Goal: Task Accomplishment & Management: Complete application form

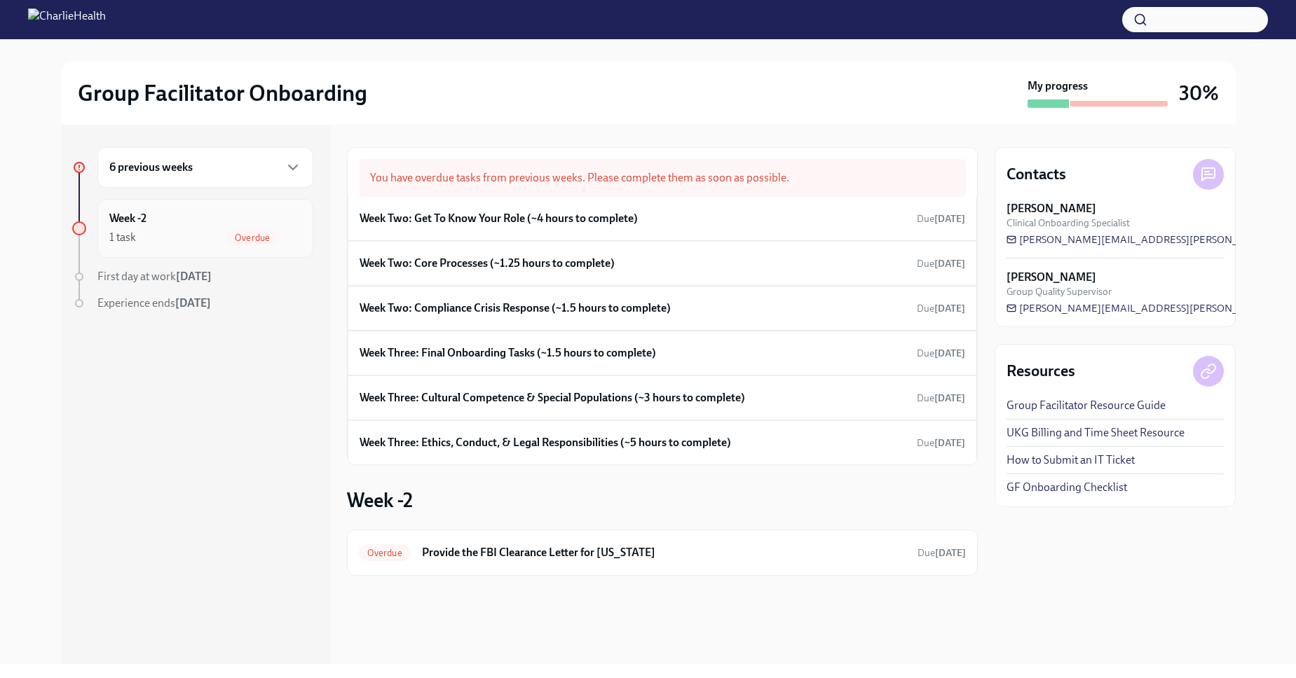
click at [166, 204] on div "Week -2 1 task Overdue" at bounding box center [205, 228] width 216 height 59
click at [184, 211] on div "Week -2 1 task Overdue" at bounding box center [205, 228] width 192 height 35
click at [191, 234] on div "1 task Overdue" at bounding box center [205, 237] width 192 height 17
click at [628, 179] on div "You have overdue tasks from previous weeks. Please complete them as soon as pos…" at bounding box center [662, 178] width 607 height 38
click at [91, 167] on div "6 previous weeks" at bounding box center [192, 167] width 241 height 41
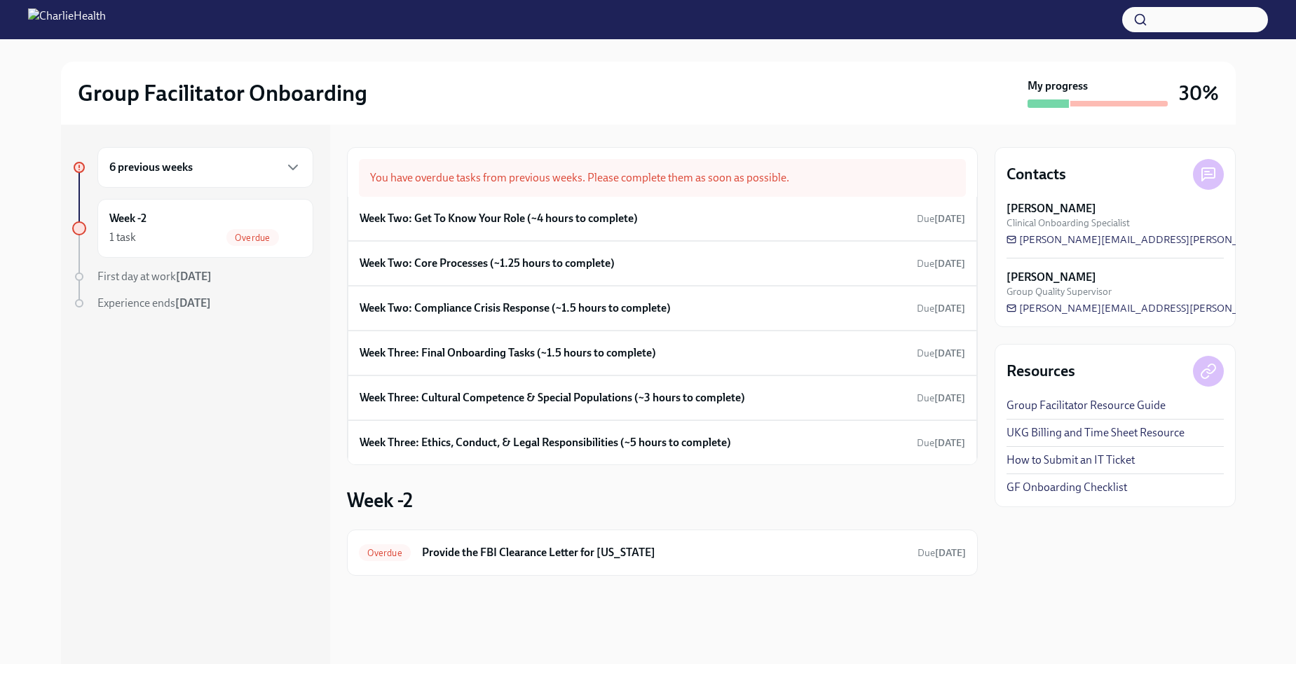
click at [160, 164] on h6 "6 previous weeks" at bounding box center [150, 167] width 83 height 15
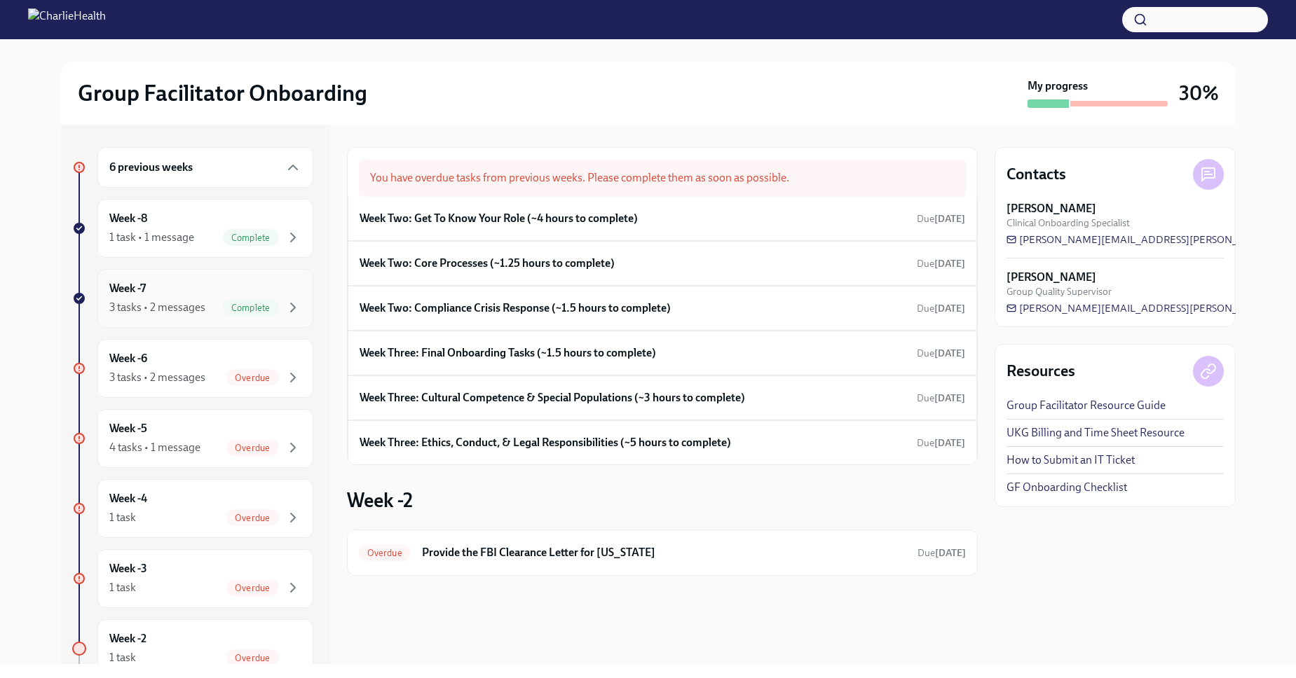
click at [231, 310] on span "Complete" at bounding box center [251, 308] width 56 height 11
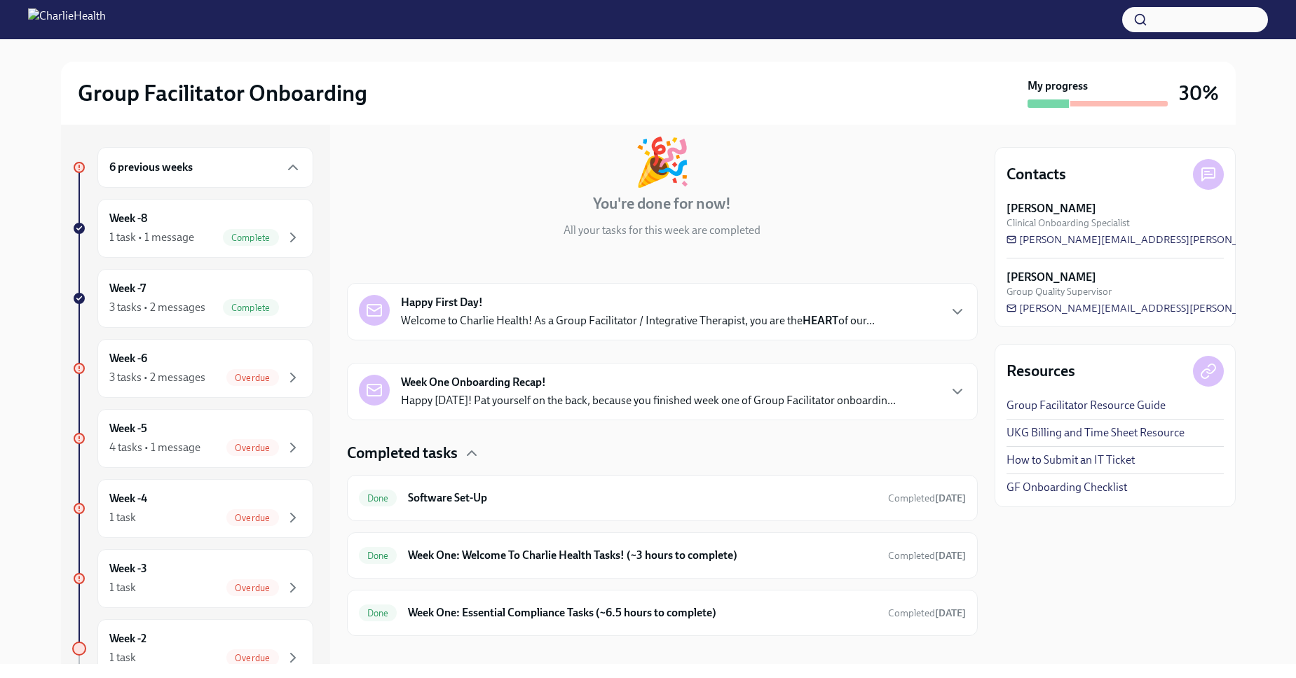
scroll to position [90, 0]
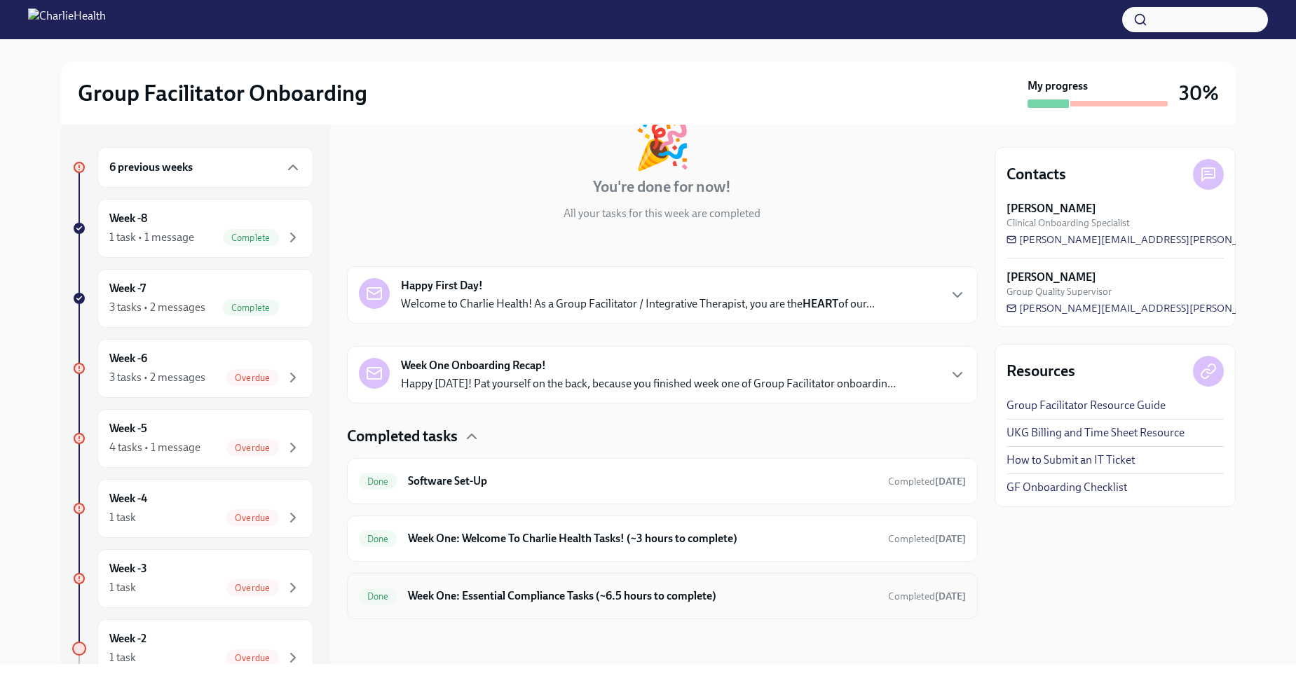
click at [602, 610] on div "Done Week One: Essential Compliance Tasks (~6.5 hours to complete) Completed [D…" at bounding box center [662, 596] width 631 height 46
click at [589, 519] on div "Done Week One: Welcome To Charlie Health Tasks! (~3 hours to complete) Complete…" at bounding box center [662, 539] width 631 height 46
click at [389, 524] on div "Done Week One: Welcome To Charlie Health Tasks! (~3 hours to complete) Complete…" at bounding box center [662, 539] width 631 height 46
click at [388, 532] on div "Done" at bounding box center [378, 539] width 39 height 17
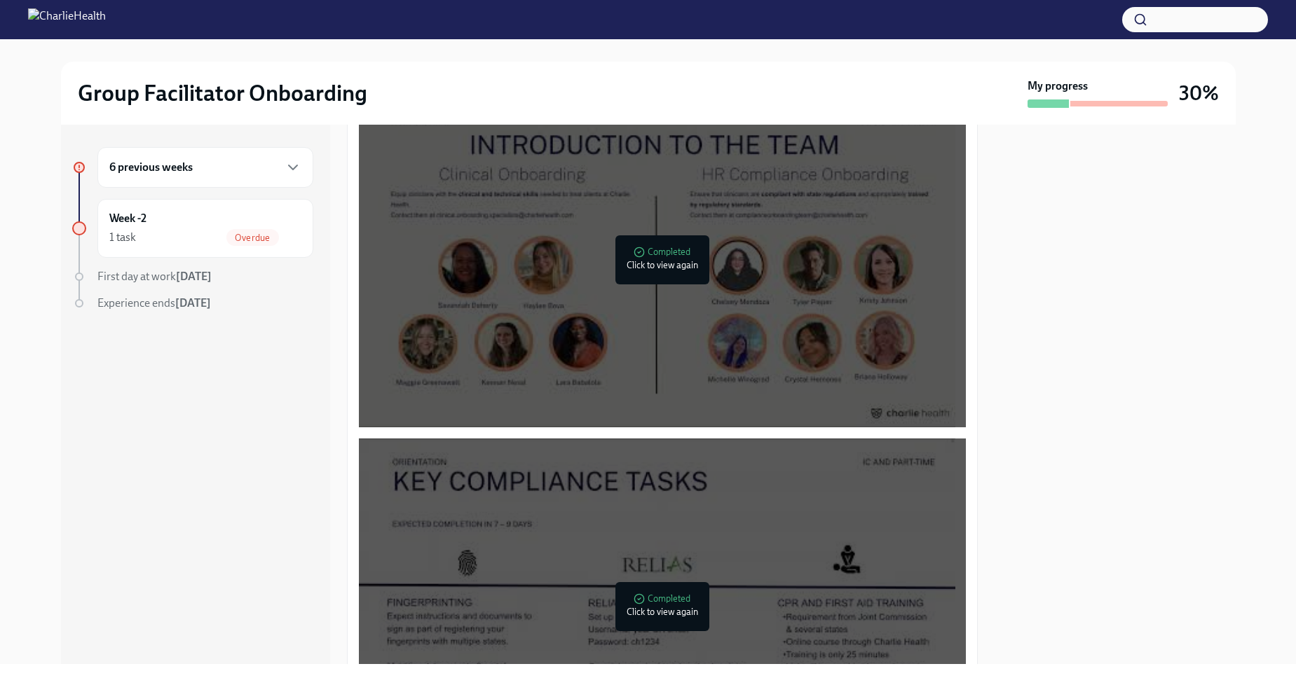
scroll to position [360, 0]
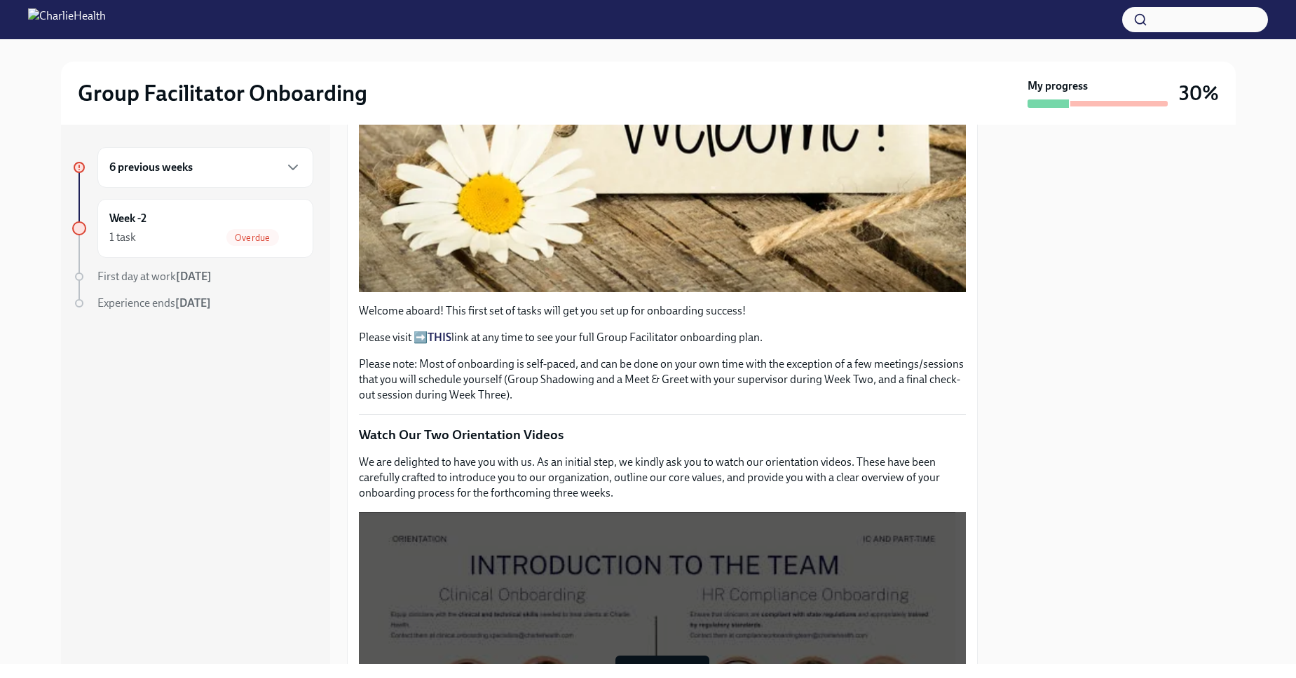
click at [224, 177] on div "6 previous weeks" at bounding box center [205, 167] width 216 height 41
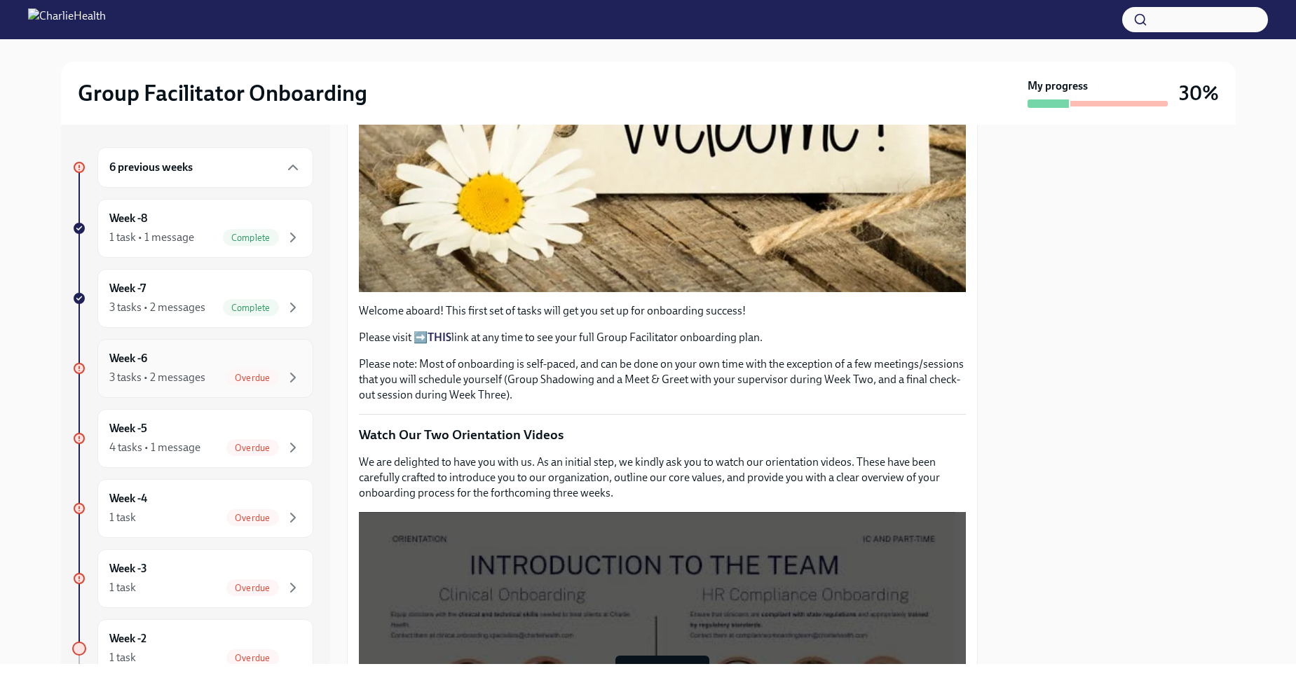
click at [270, 366] on div "Week -6 3 tasks • 2 messages Overdue" at bounding box center [205, 368] width 192 height 35
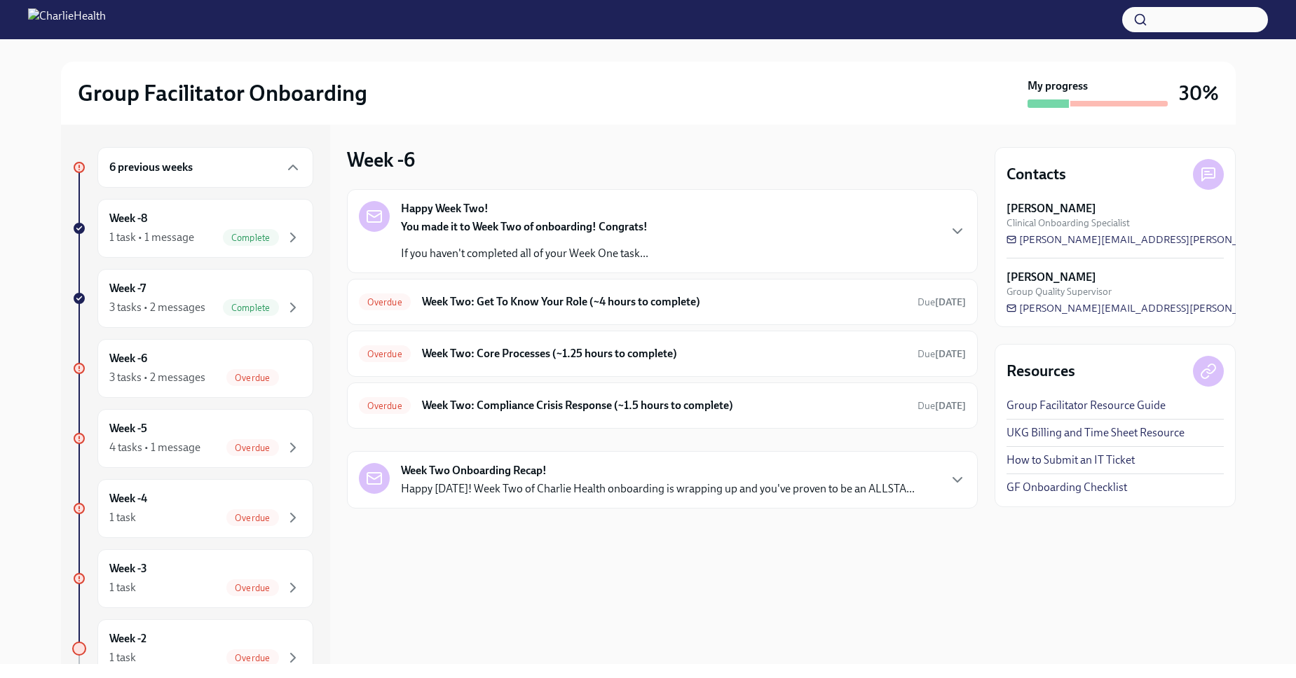
click at [494, 231] on strong "You made it to Week Two of onboarding! Congrats!" at bounding box center [524, 226] width 247 height 13
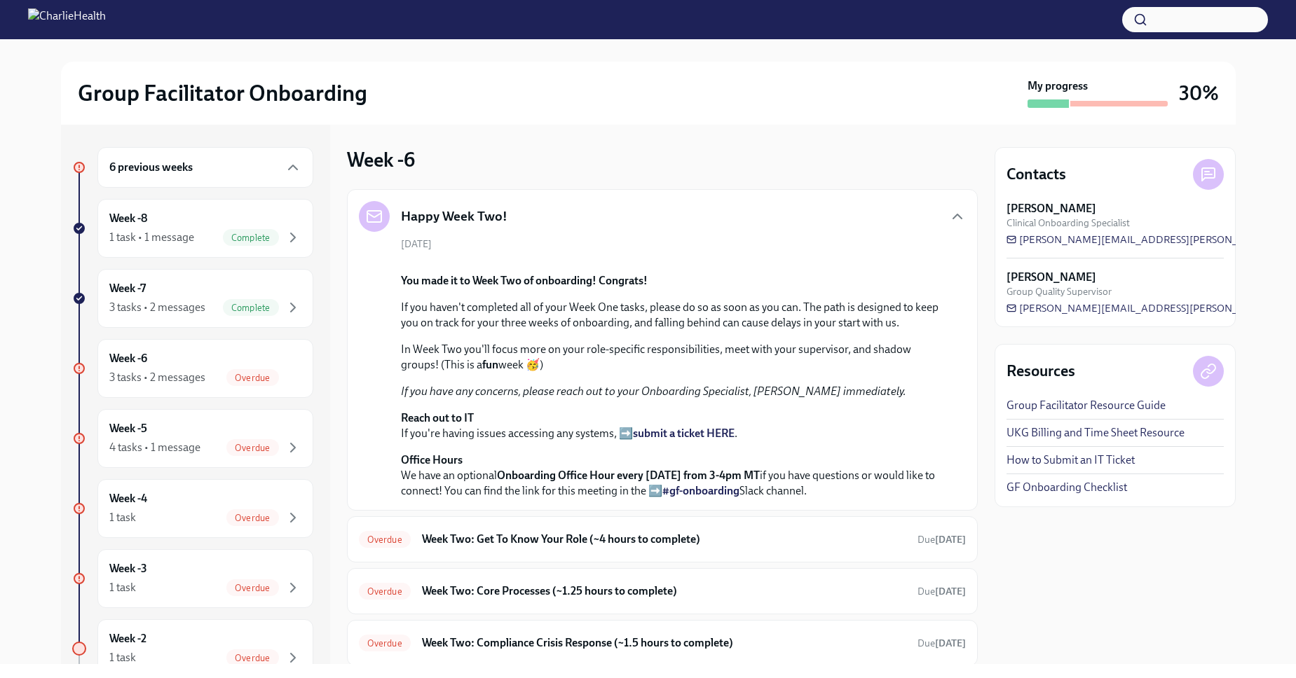
scroll to position [185, 0]
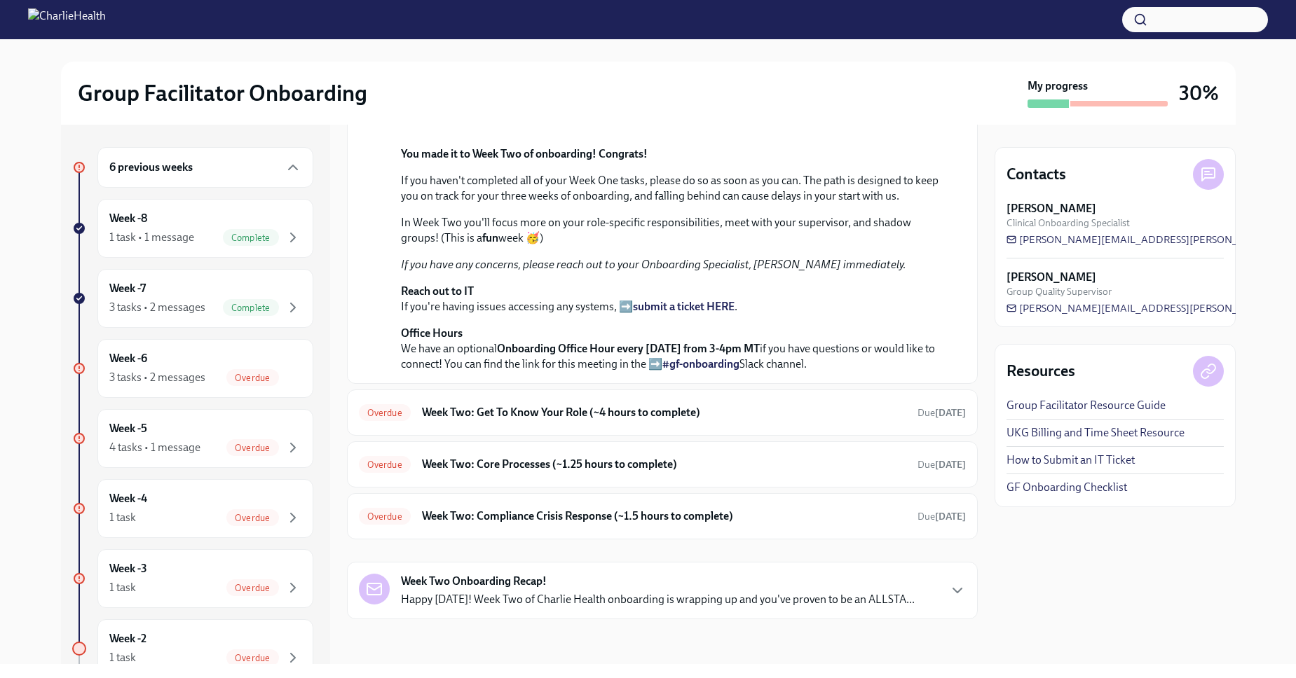
click at [568, 204] on p "If you haven't completed all of your Week One tasks, please do so as soon as yo…" at bounding box center [672, 188] width 542 height 31
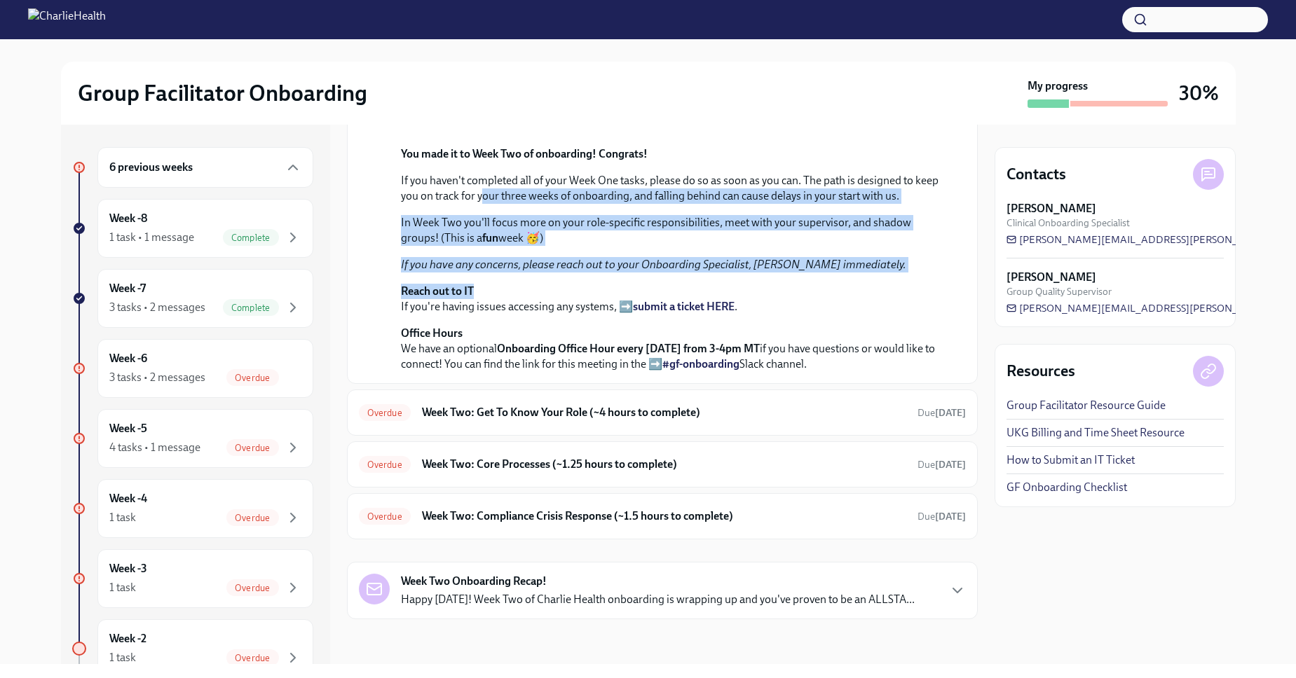
drag, startPoint x: 508, startPoint y: 376, endPoint x: 906, endPoint y: 470, distance: 409.0
click at [906, 372] on div "You made it to Week Two of onboarding! Congrats! If you haven't completed all o…" at bounding box center [672, 259] width 542 height 226
click at [906, 315] on p "Reach out to IT If you're having issues accessing any systems, ➡️ submit a tick…" at bounding box center [672, 299] width 542 height 31
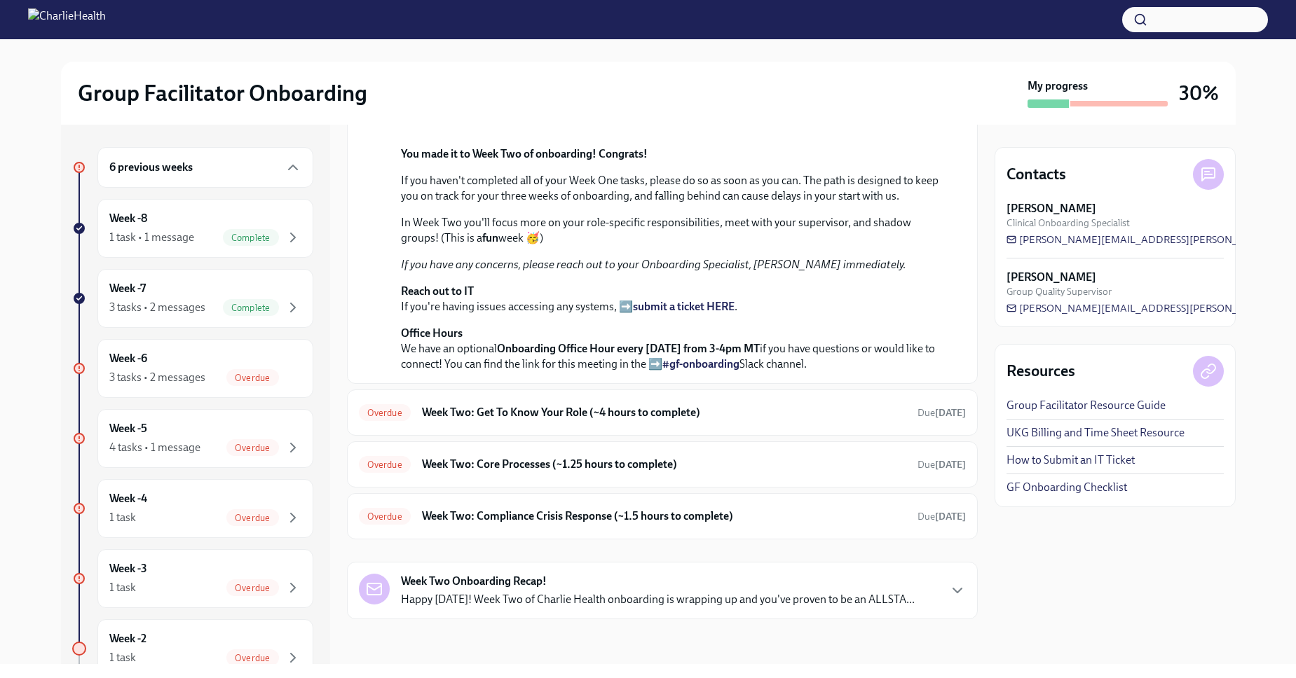
scroll to position [367, 0]
click at [723, 409] on h6 "Week Two: Get To Know Your Role (~4 hours to complete)" at bounding box center [664, 412] width 484 height 15
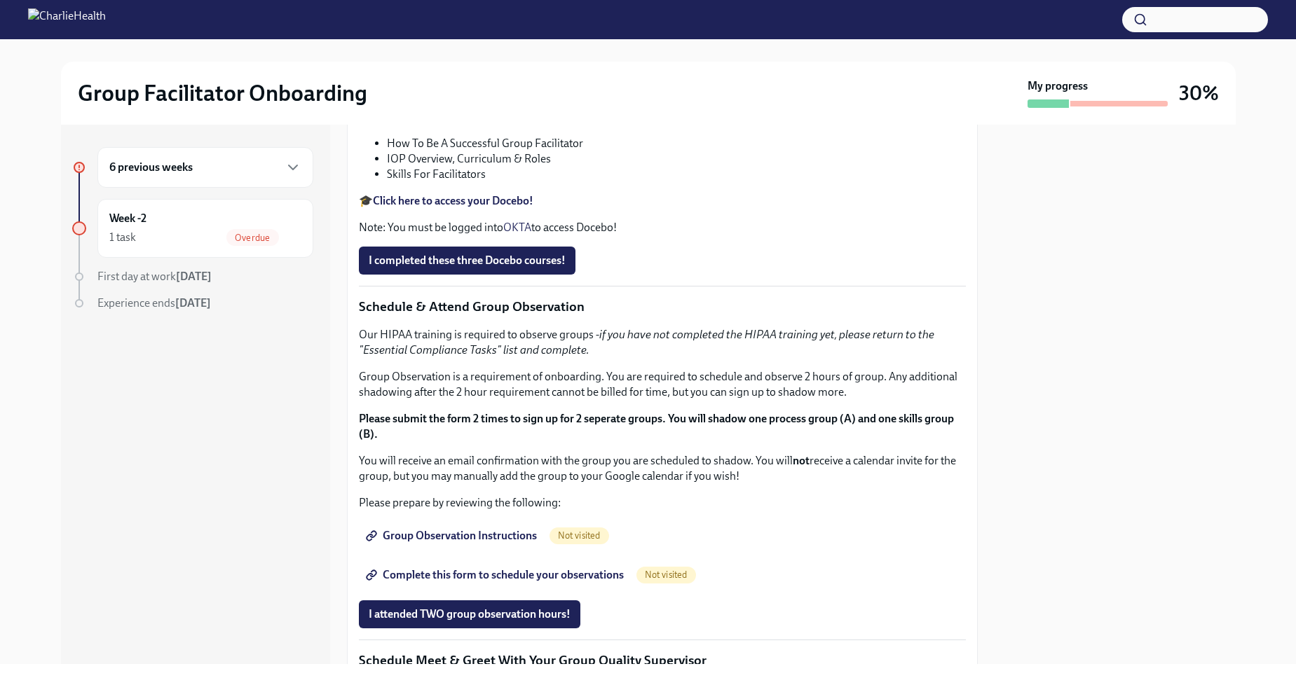
scroll to position [467, 0]
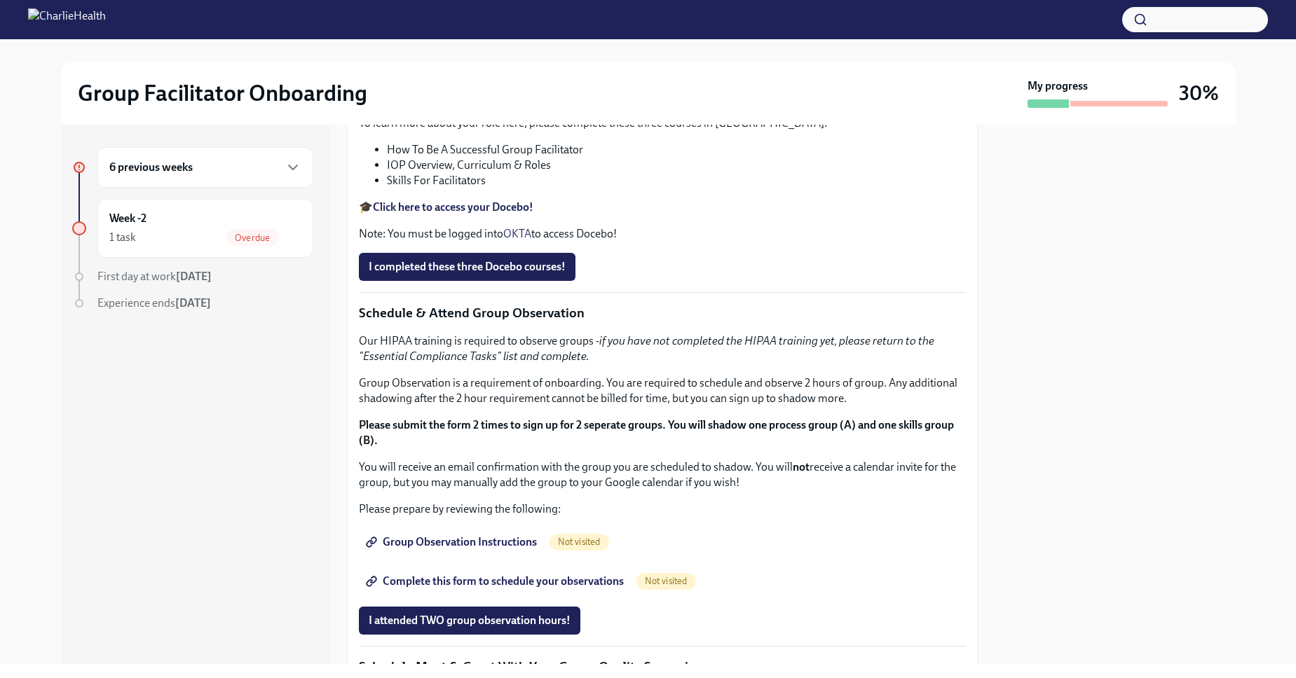
drag, startPoint x: 352, startPoint y: 443, endPoint x: 715, endPoint y: 512, distance: 369.6
click at [715, 512] on div "You've made it to Week Two of Charlie Health onboarding! Congratulations and th…" at bounding box center [662, 361] width 631 height 1053
click at [715, 512] on div "You've made it to Week Two of Charlie Health onboarding! Congratulations and th…" at bounding box center [662, 362] width 607 height 1030
click at [714, 513] on div "You've made it to Week Two of Charlie Health onboarding! Congratulations and th…" at bounding box center [662, 362] width 607 height 1030
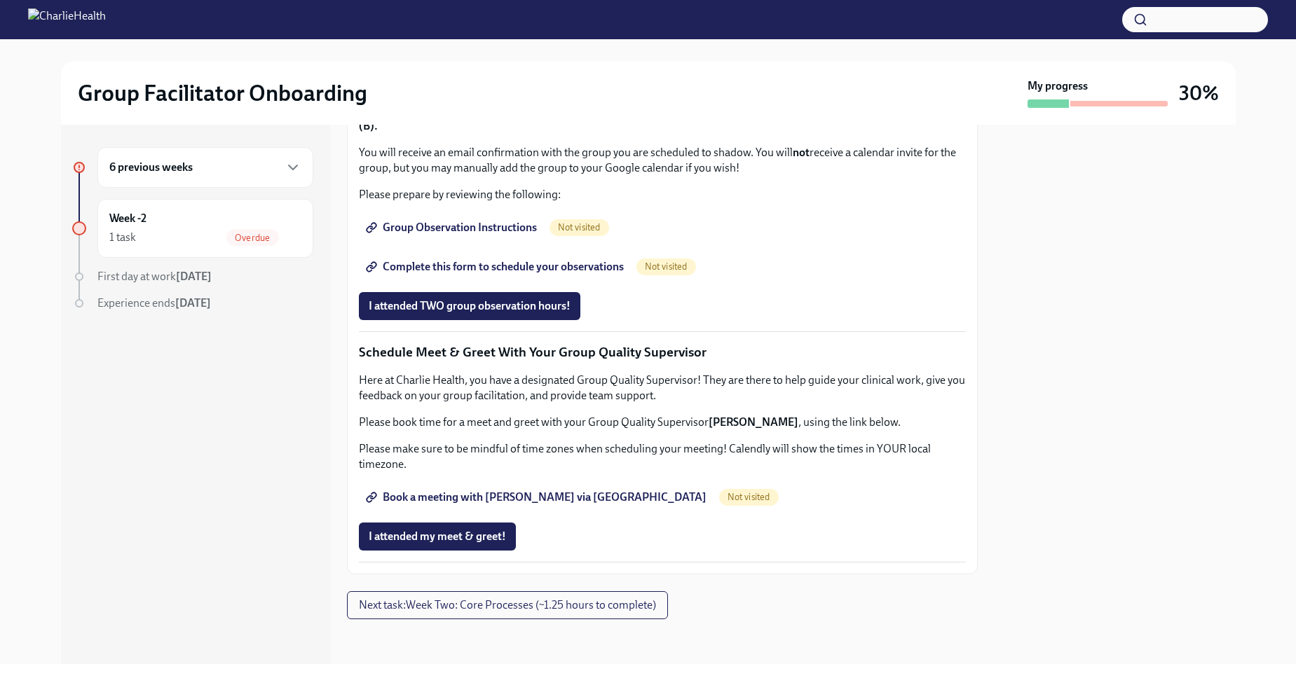
scroll to position [719, 0]
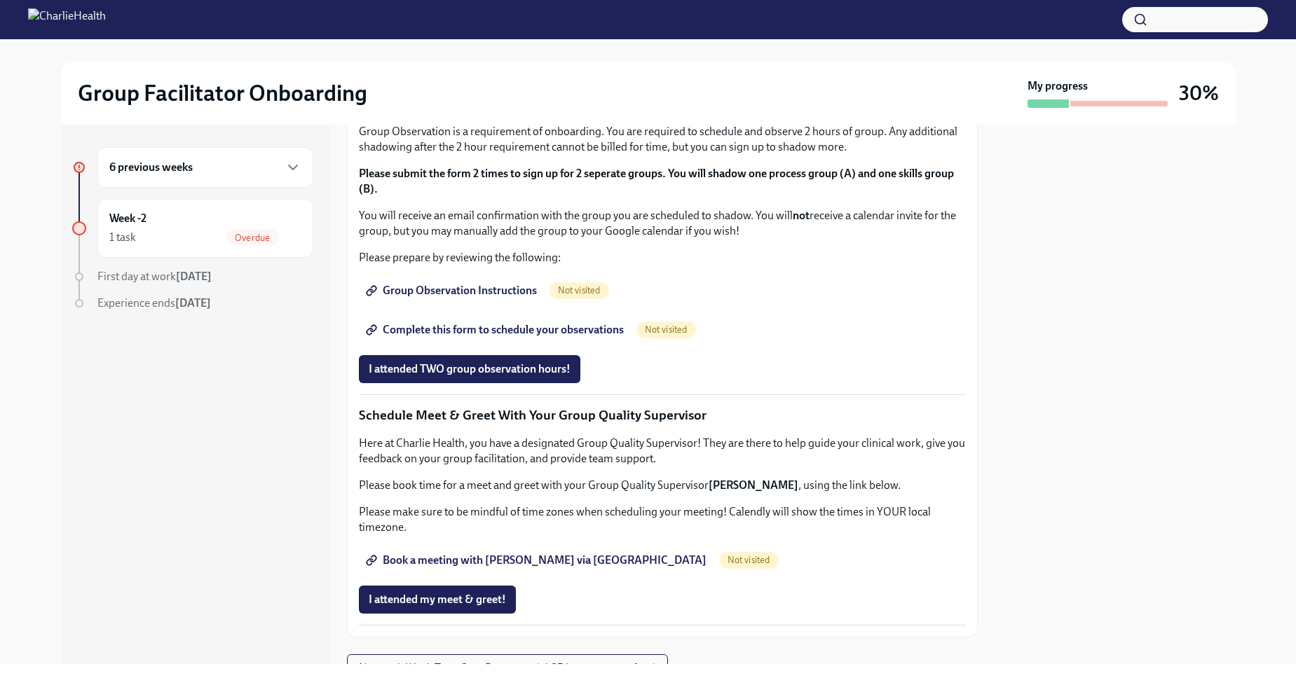
drag, startPoint x: 369, startPoint y: 293, endPoint x: 531, endPoint y: 304, distance: 162.3
click at [531, 304] on div "You've made it to Week Two of Charlie Health onboarding! Congratulations and th…" at bounding box center [662, 111] width 607 height 1030
